Goal: Download file/media

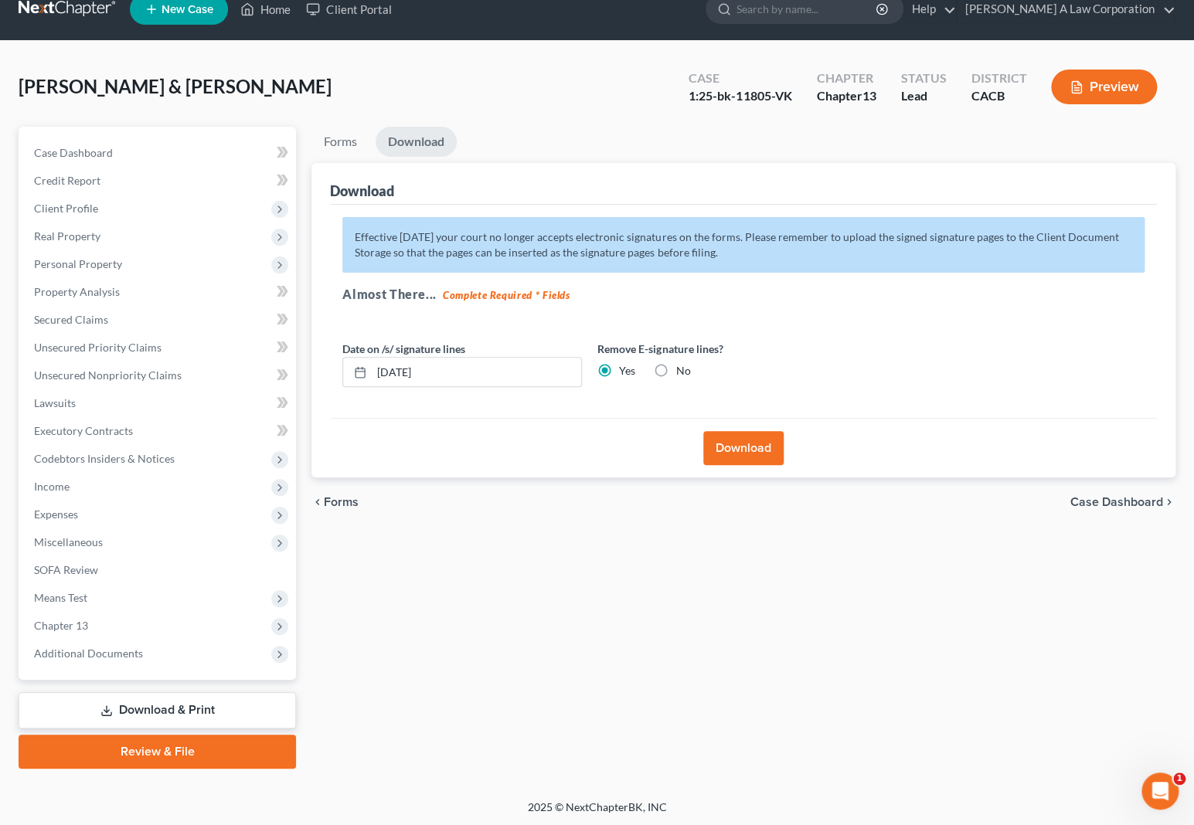
click at [144, 708] on link "Download & Print" at bounding box center [157, 710] width 277 height 36
click at [145, 708] on link "Download & Print" at bounding box center [157, 710] width 277 height 36
click at [161, 703] on link "Download & Print" at bounding box center [157, 710] width 277 height 36
click at [131, 701] on link "Download & Print" at bounding box center [157, 710] width 277 height 36
click at [604, 644] on div "Forms Download Forms Forms to Download Select which forms you would like to dow…" at bounding box center [743, 448] width 879 height 642
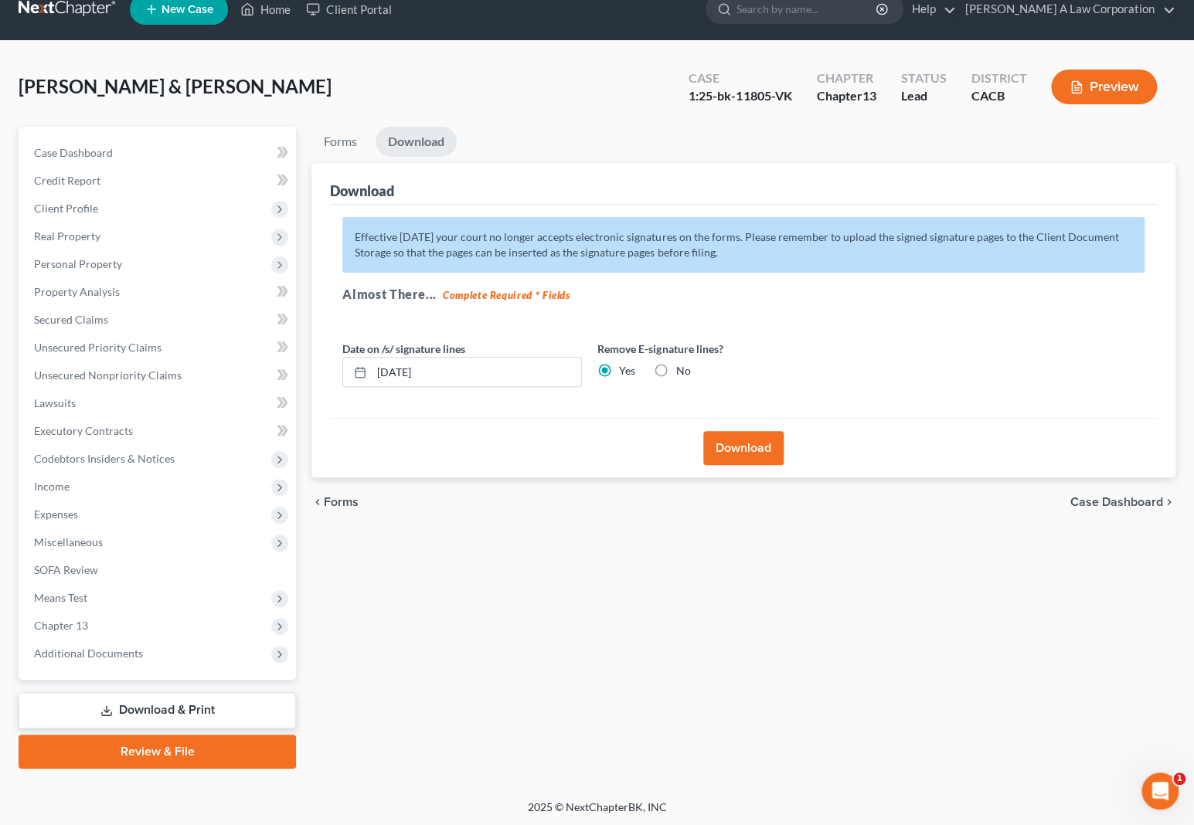
click at [603, 640] on div "Forms Download Forms Forms to Download Select which forms you would like to dow…" at bounding box center [743, 448] width 879 height 642
click at [507, 458] on div "Download" at bounding box center [743, 447] width 827 height 59
click at [764, 452] on button "Download" at bounding box center [743, 448] width 80 height 34
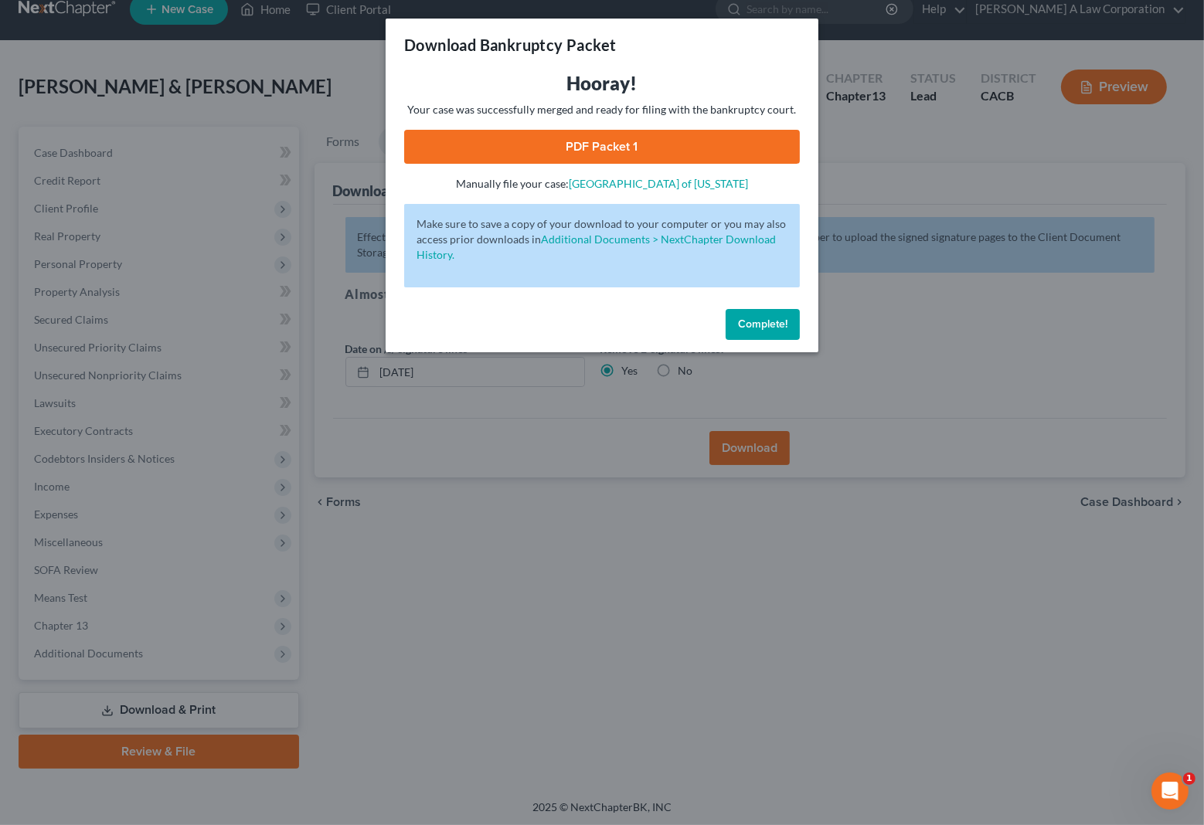
drag, startPoint x: 621, startPoint y: 158, endPoint x: 613, endPoint y: 151, distance: 10.4
click at [621, 158] on link "PDF Packet 1" at bounding box center [602, 147] width 396 height 34
click at [613, 151] on link "PDF Packet 1" at bounding box center [602, 147] width 396 height 34
click at [750, 320] on span "Complete!" at bounding box center [762, 324] width 49 height 13
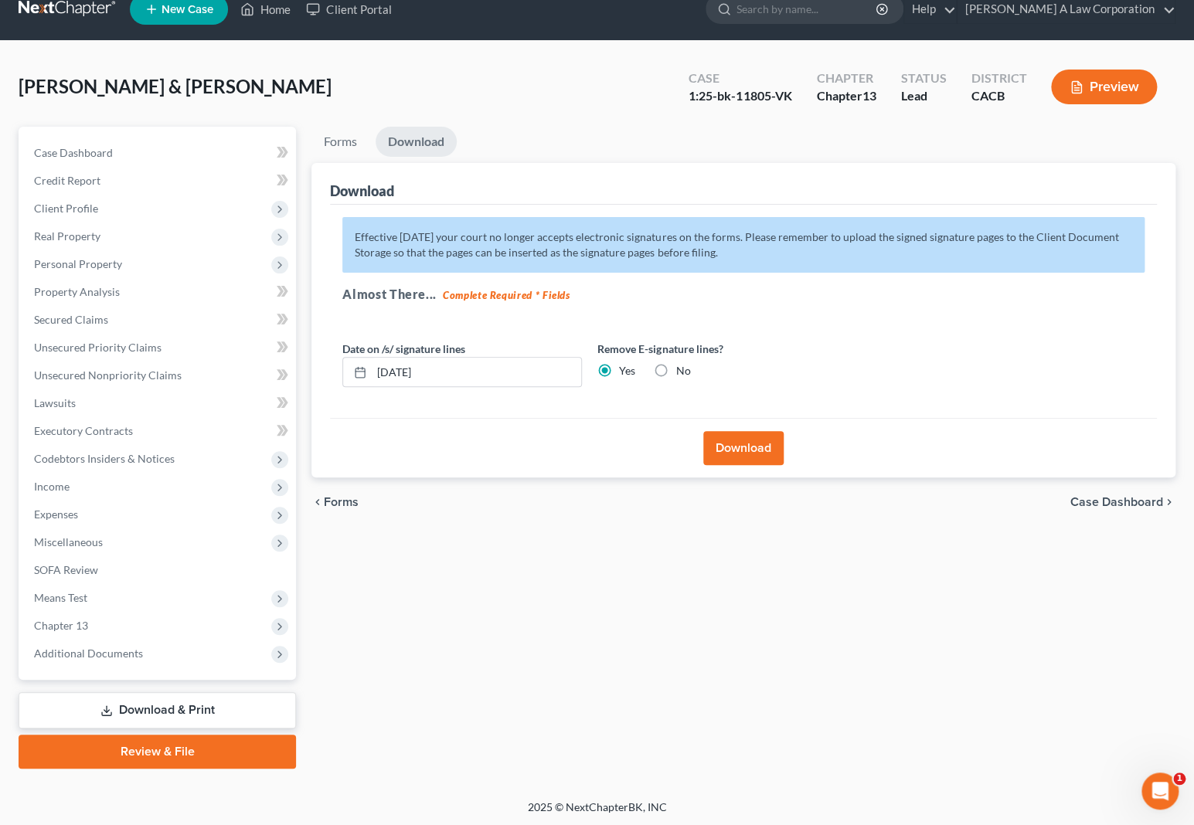
click at [170, 697] on link "Download & Print" at bounding box center [157, 710] width 277 height 36
click at [162, 709] on link "Download & Print" at bounding box center [157, 710] width 277 height 36
click at [151, 705] on link "Download & Print" at bounding box center [157, 710] width 277 height 36
click at [185, 721] on link "Download & Print" at bounding box center [157, 710] width 277 height 36
click at [199, 710] on link "Download & Print" at bounding box center [157, 710] width 277 height 36
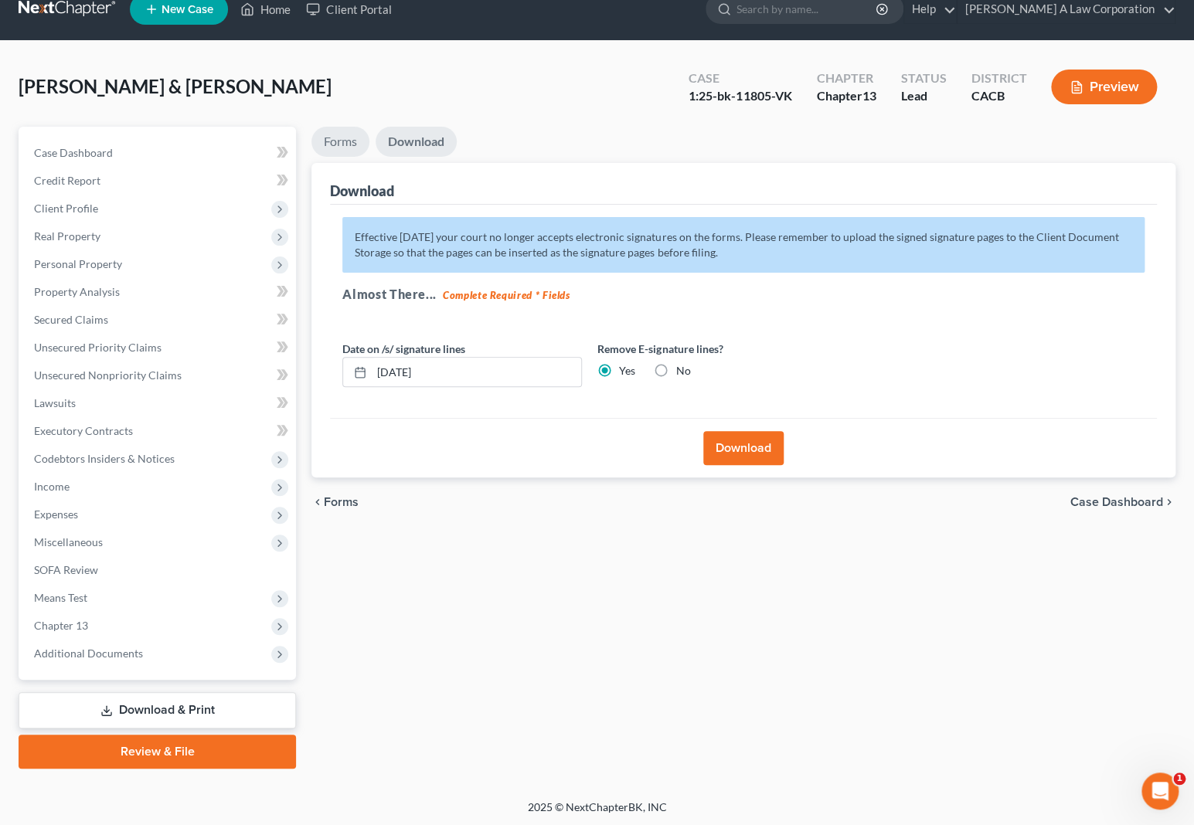
click at [332, 137] on link "Forms" at bounding box center [340, 142] width 58 height 30
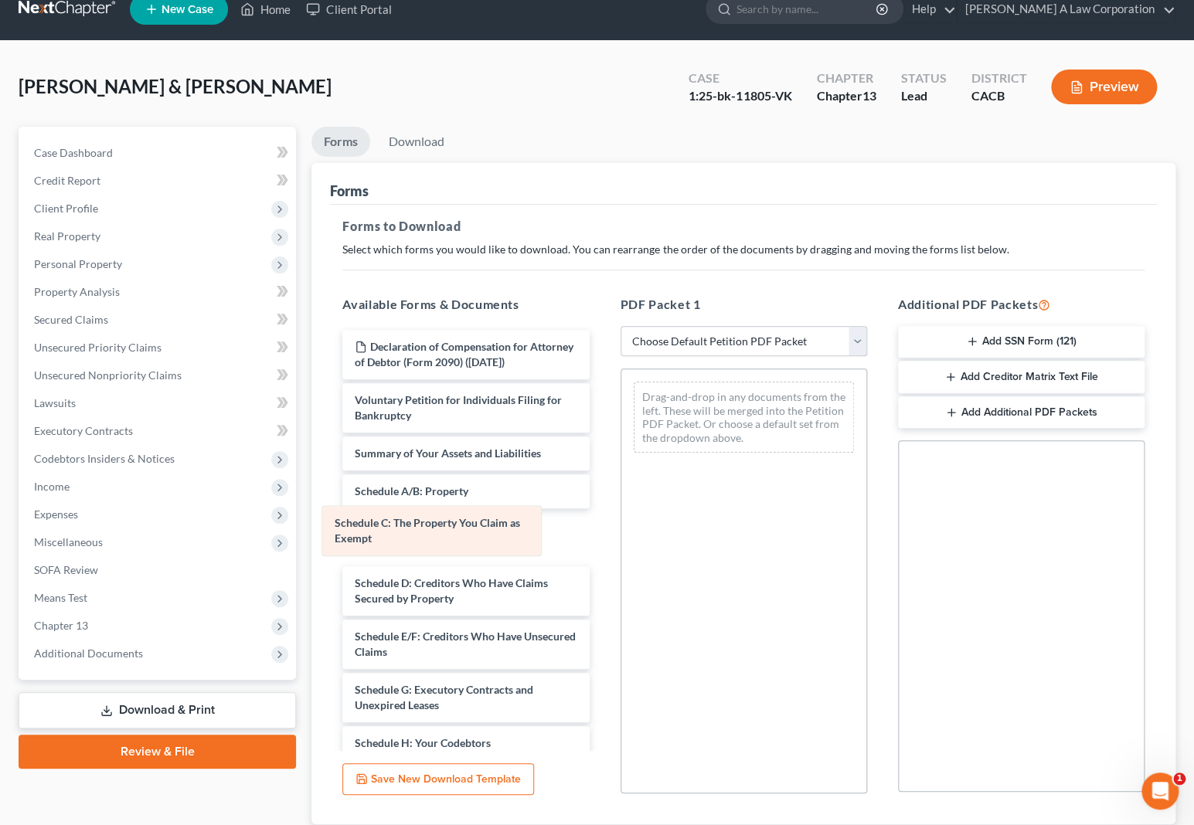
drag, startPoint x: 776, startPoint y: 402, endPoint x: 461, endPoint y: 528, distance: 338.8
click at [621, 465] on div "Schedule C: The Property You Claim as Exempt Schedule C: The Property You Claim…" at bounding box center [743, 417] width 245 height 96
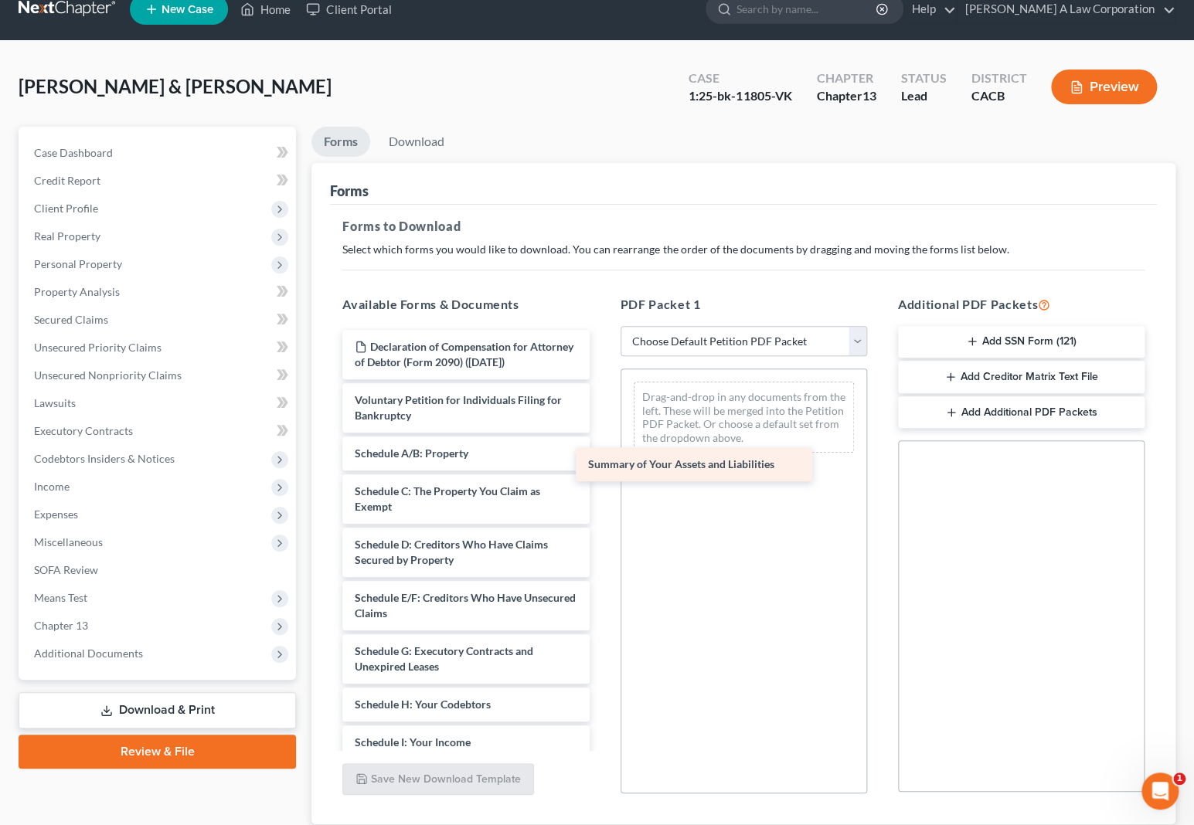
drag, startPoint x: 445, startPoint y: 471, endPoint x: 684, endPoint y: 468, distance: 238.8
click at [601, 468] on div "Summary of Your Assets and Liabilities Declaration of Compensation for Attorney…" at bounding box center [465, 754] width 271 height 848
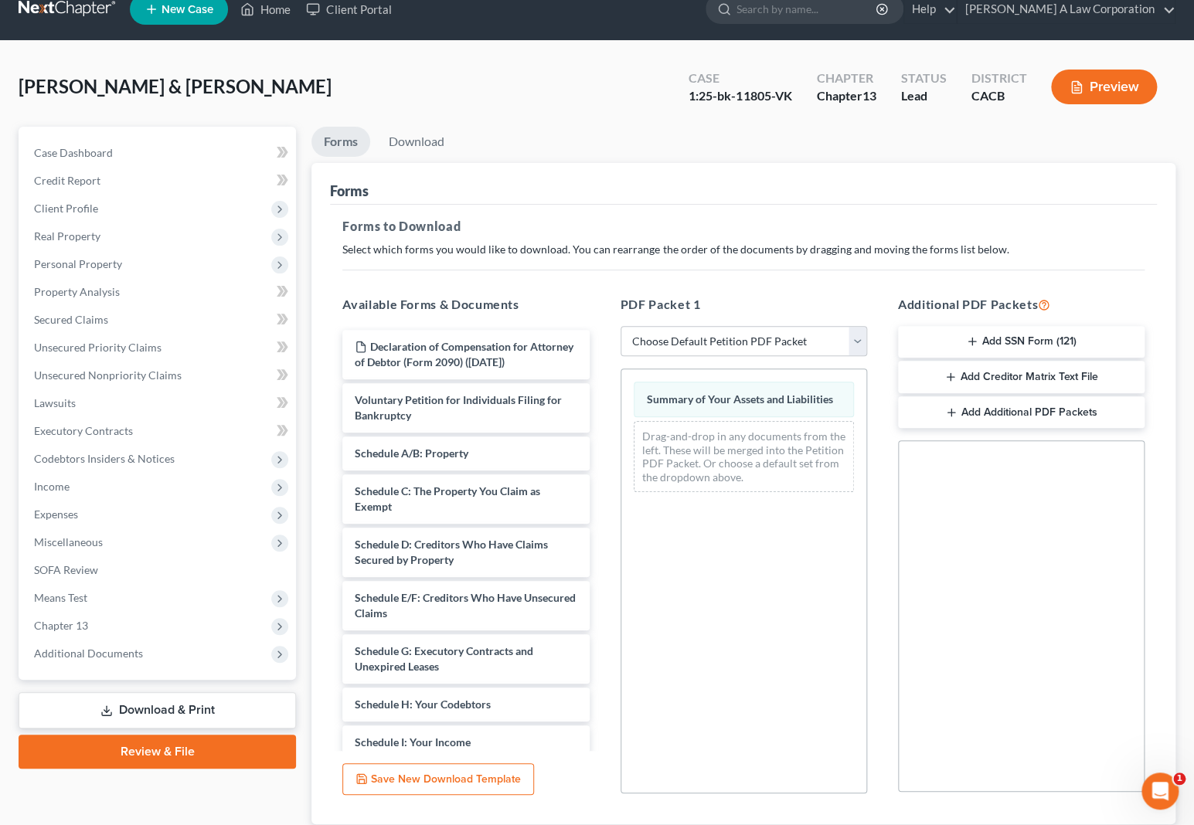
drag, startPoint x: 882, startPoint y: 410, endPoint x: 915, endPoint y: 573, distance: 165.6
click at [882, 413] on div "Additional PDF Packets Add SSN Form (121) Add Creditor Matrix Text File Add Add…" at bounding box center [1020, 545] width 277 height 524
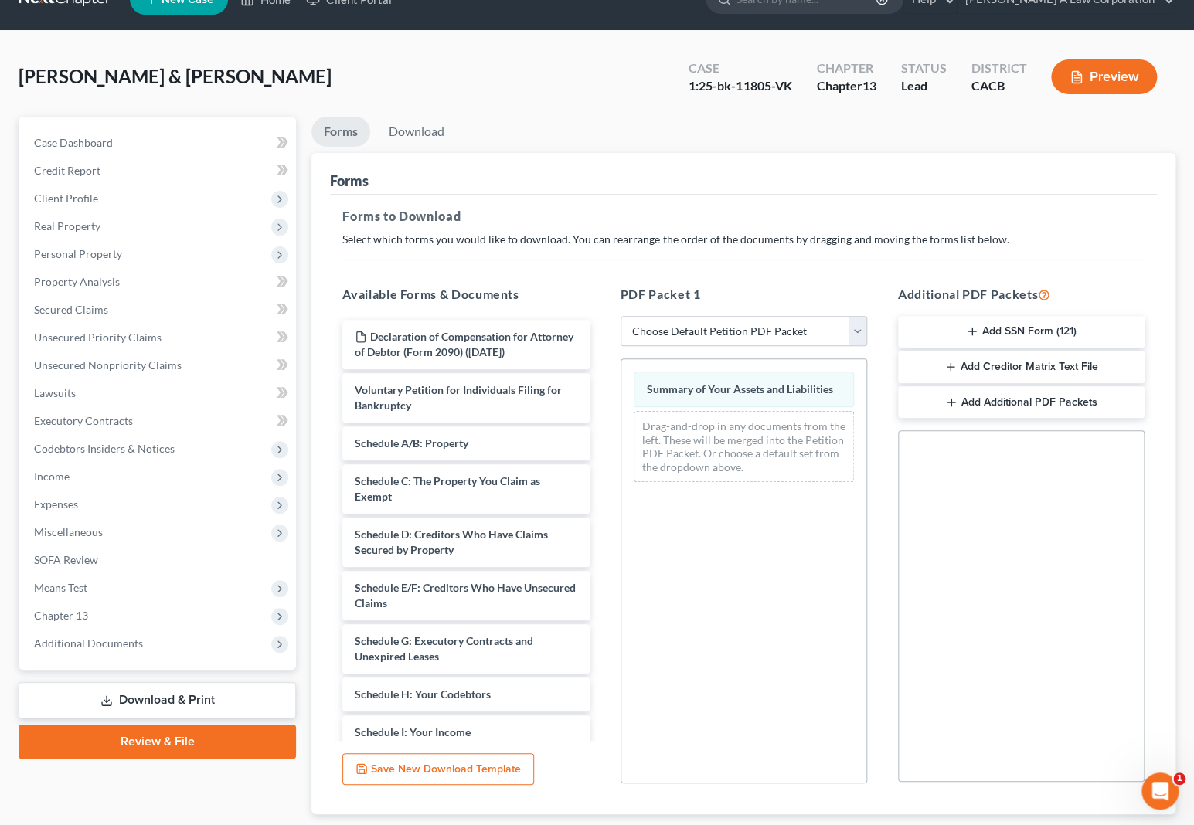
scroll to position [127, 0]
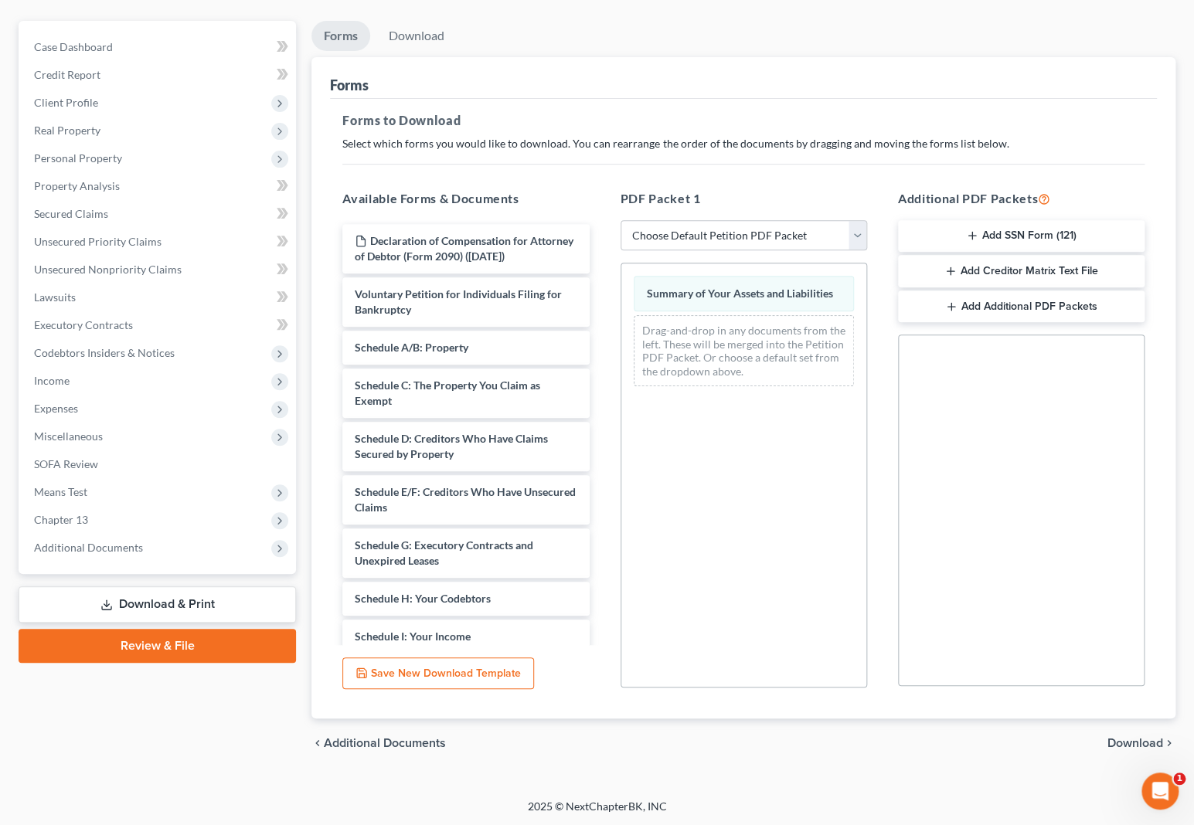
click at [1128, 738] on span "Download" at bounding box center [1135, 743] width 56 height 12
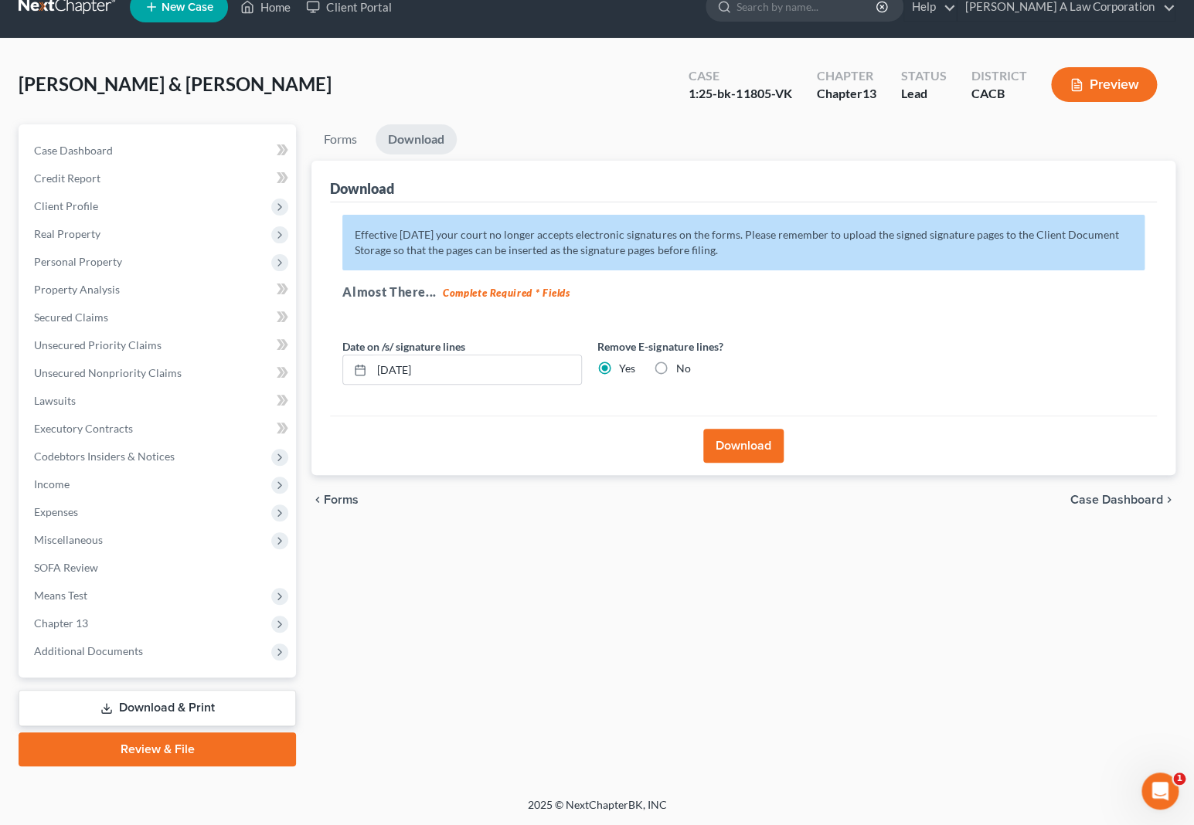
scroll to position [22, 0]
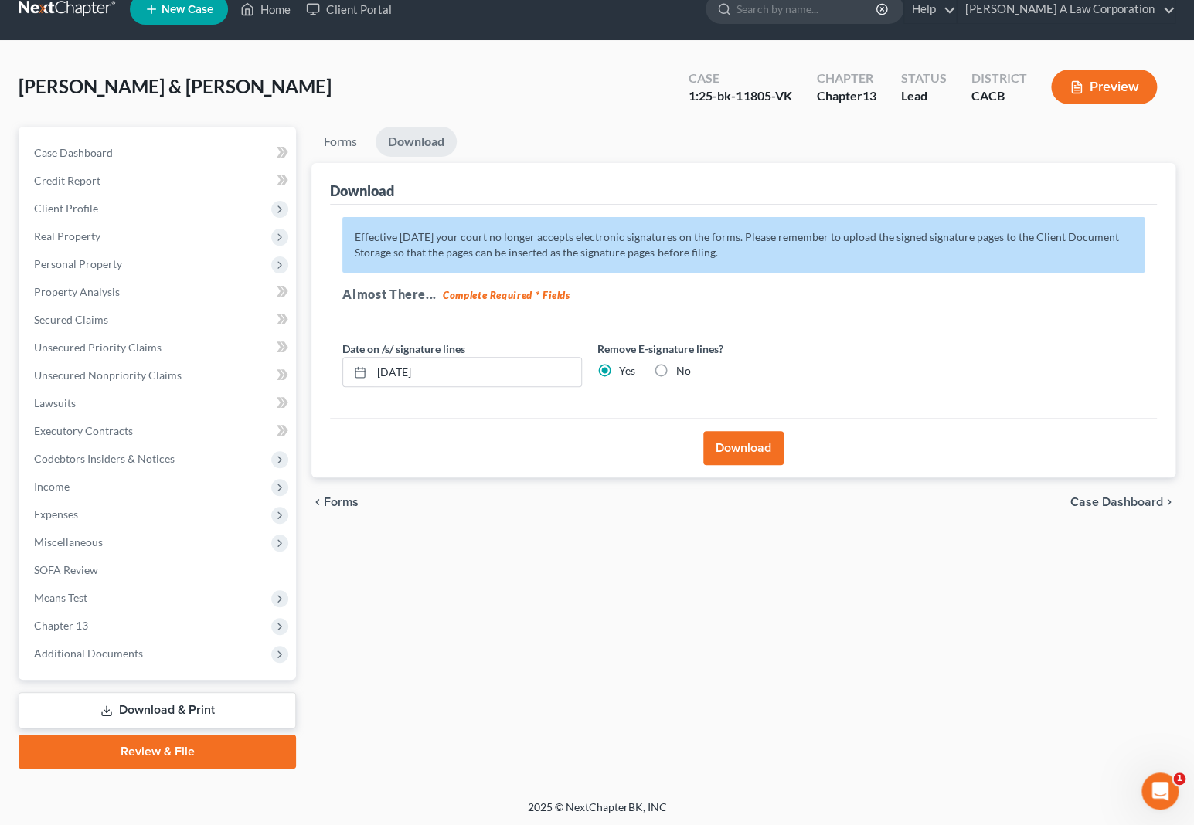
click at [737, 444] on button "Download" at bounding box center [743, 448] width 80 height 34
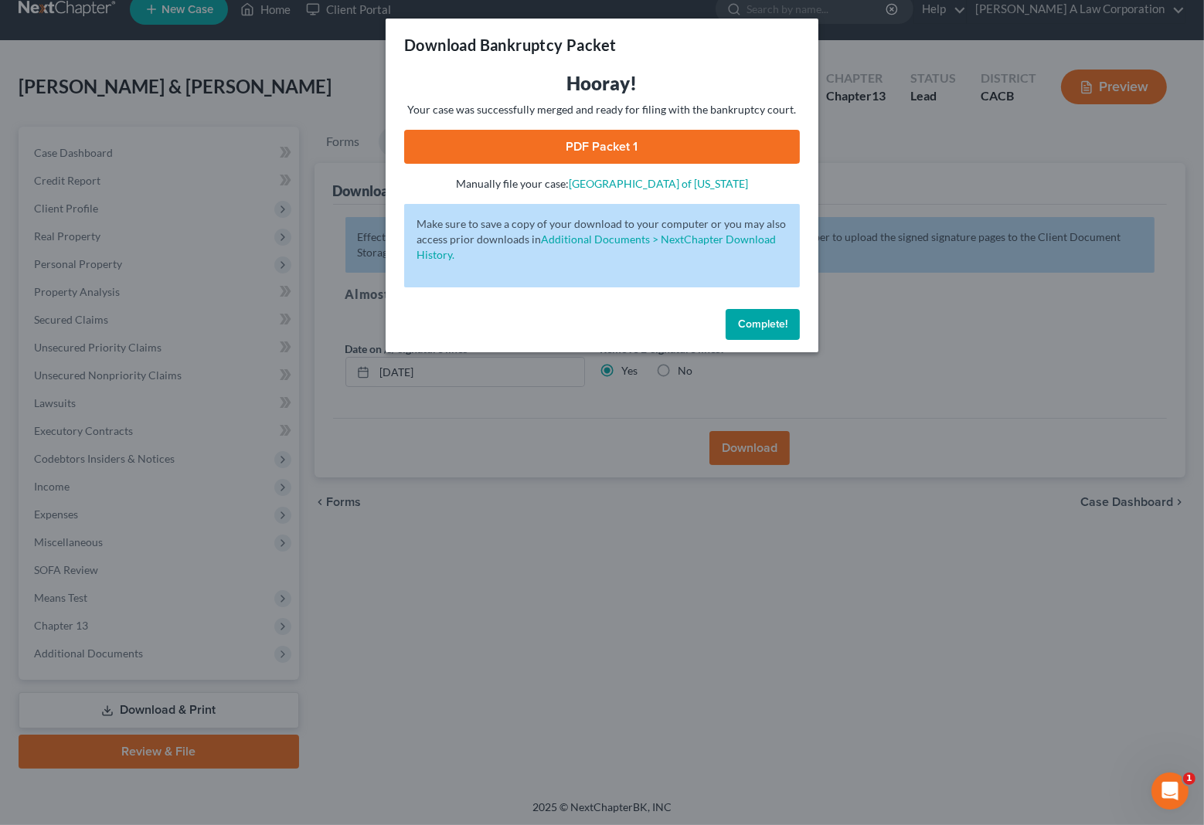
click at [585, 152] on link "PDF Packet 1" at bounding box center [602, 147] width 396 height 34
click at [752, 317] on button "Complete!" at bounding box center [763, 324] width 74 height 31
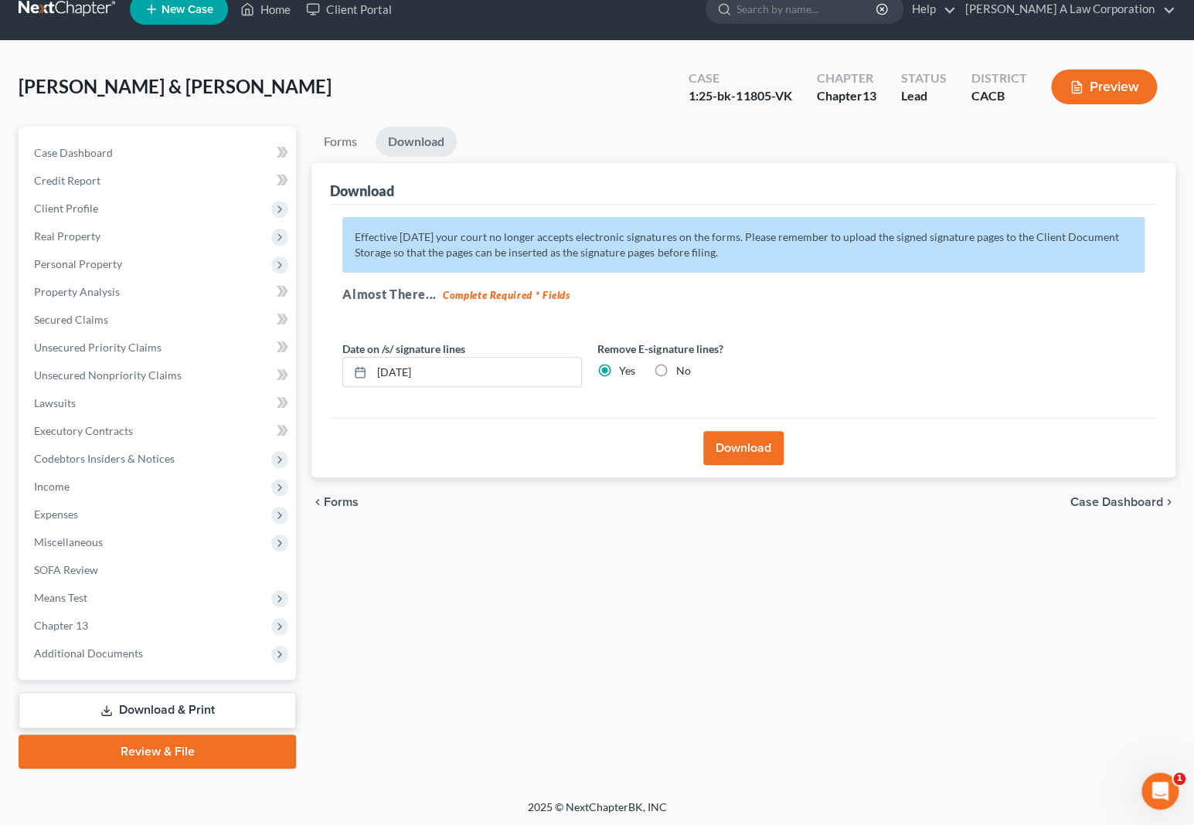
click at [779, 189] on div "Download" at bounding box center [743, 184] width 827 height 42
